Goal: Subscribe to service/newsletter

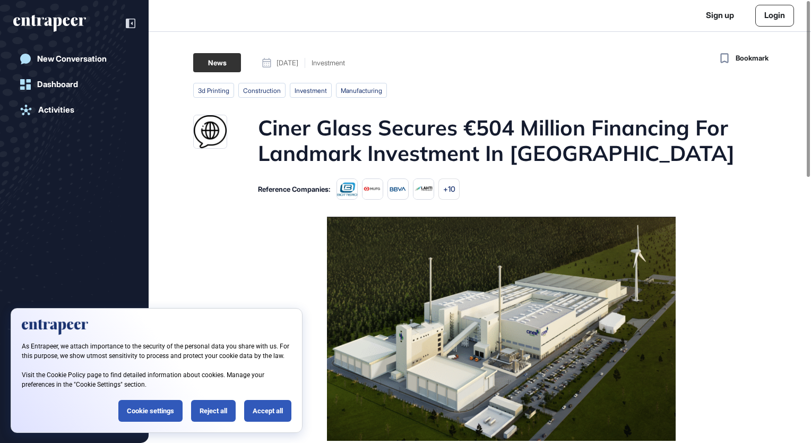
click at [265, 416] on div "Accept all" at bounding box center [267, 411] width 47 height 22
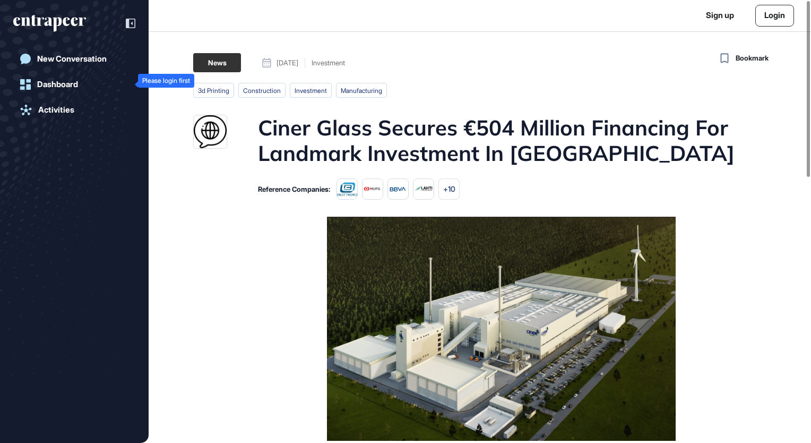
click at [60, 88] on div "Dashboard" at bounding box center [57, 85] width 41 height 10
click at [21, 85] on icon at bounding box center [25, 84] width 11 height 11
click at [57, 110] on div "Activities" at bounding box center [56, 110] width 36 height 10
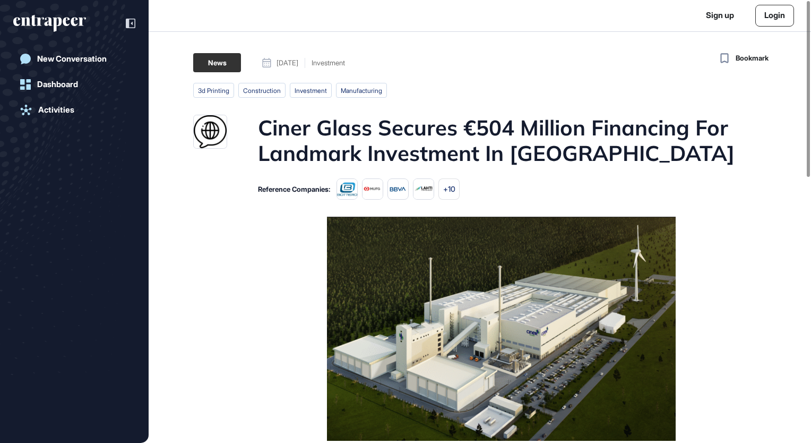
drag, startPoint x: 57, startPoint y: 110, endPoint x: 39, endPoint y: 19, distance: 92.5
click at [39, 19] on icon "entrapeer-logo" at bounding box center [58, 20] width 55 height 11
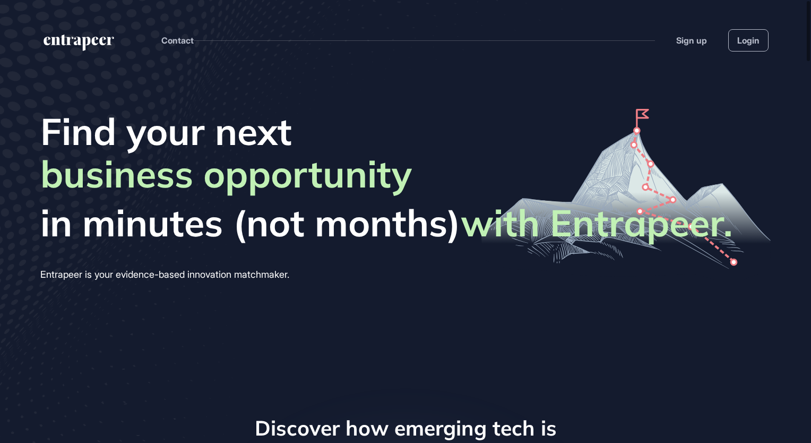
click at [39, 19] on header "Contact Sign up Login" at bounding box center [405, 29] width 811 height 59
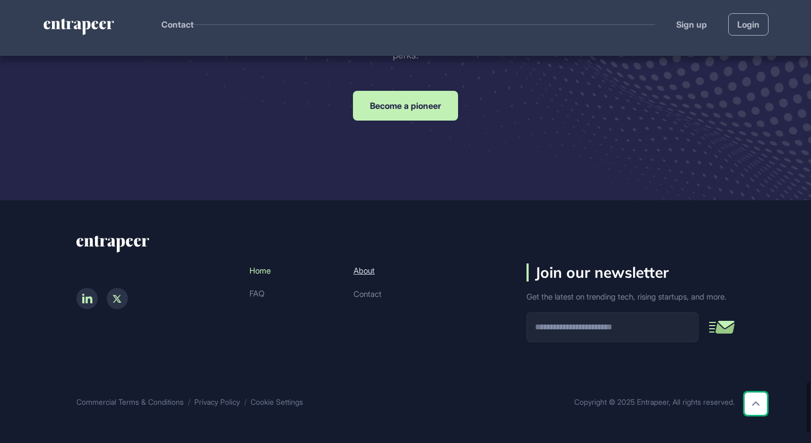
scroll to position [3482, 0]
click at [626, 326] on input "email" at bounding box center [613, 327] width 172 height 30
type input "**********"
click at [726, 328] on icon "submit" at bounding box center [721, 327] width 25 height 12
click at [650, 332] on input "**********" at bounding box center [613, 327] width 172 height 30
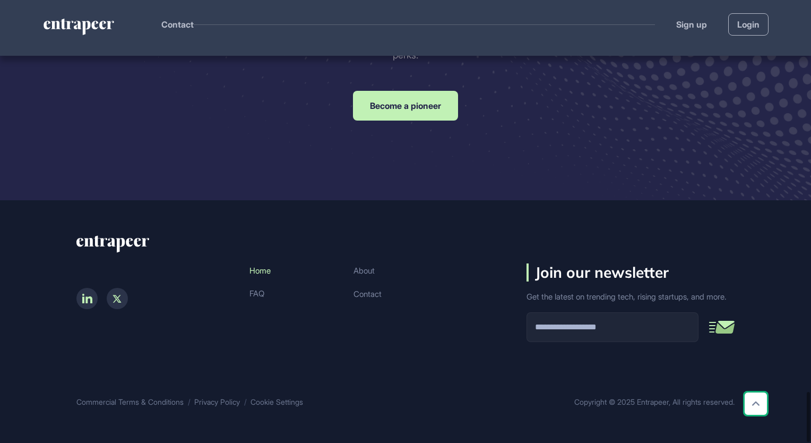
click at [711, 328] on icon "submit" at bounding box center [721, 326] width 25 height 13
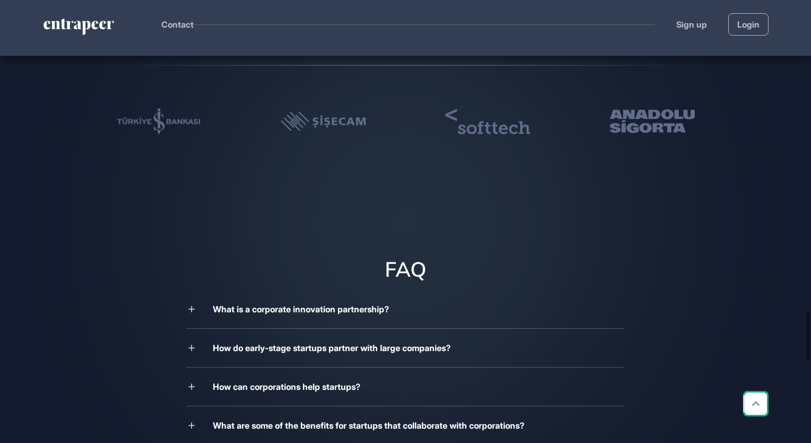
scroll to position [2739, 0]
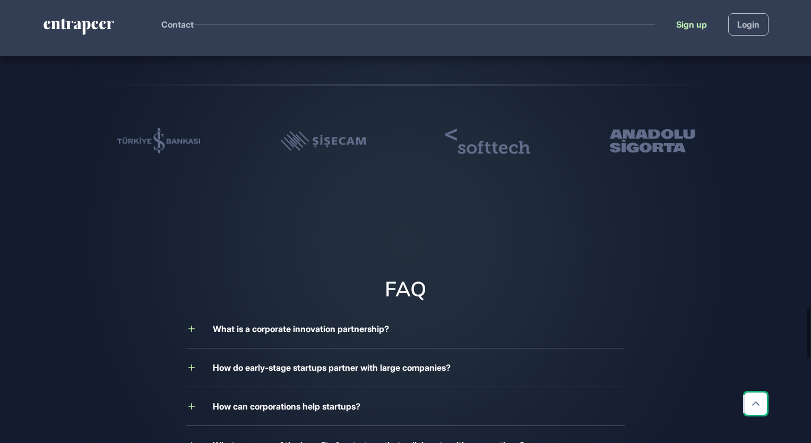
click at [690, 27] on link "Sign up" at bounding box center [691, 24] width 31 height 13
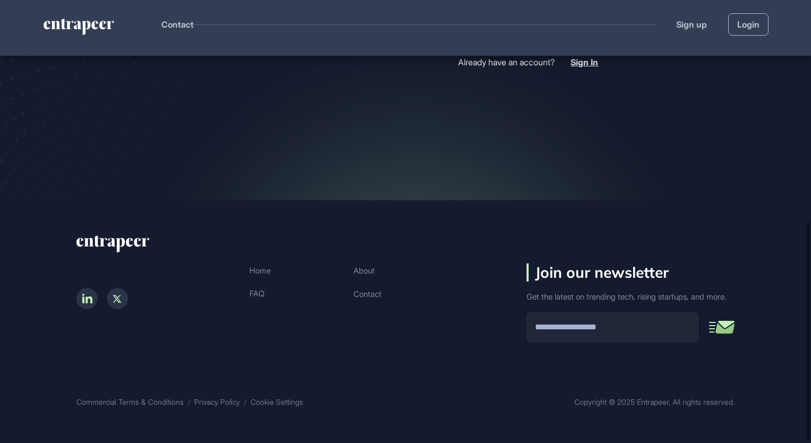
scroll to position [447, 0]
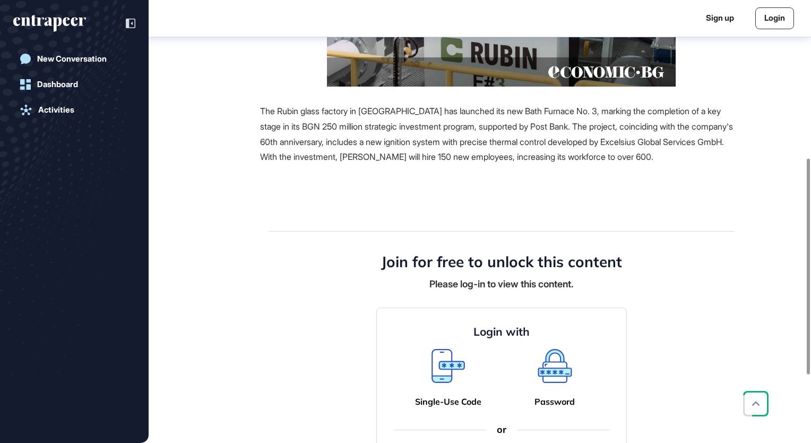
scroll to position [323, 0]
